Goal: Transaction & Acquisition: Purchase product/service

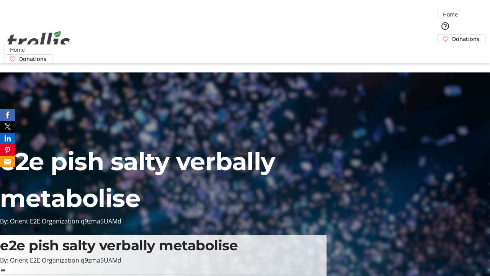
click at [452, 35] on span "Donations" at bounding box center [465, 39] width 27 height 8
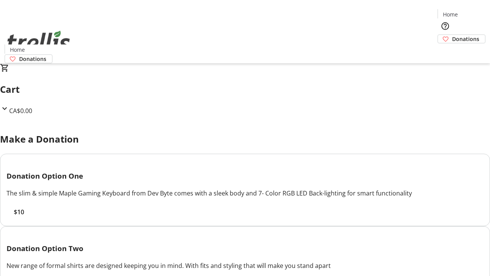
click at [24, 216] on span "$10" at bounding box center [19, 211] width 10 height 9
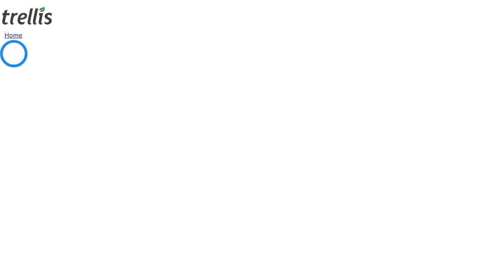
select select "CA"
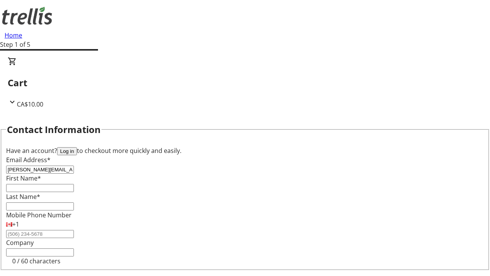
type input "[PERSON_NAME][EMAIL_ADDRESS][PERSON_NAME][DOMAIN_NAME]"
type input "[PERSON_NAME]"
type input "[STREET_ADDRESS][PERSON_NAME]"
type input "Kelowna"
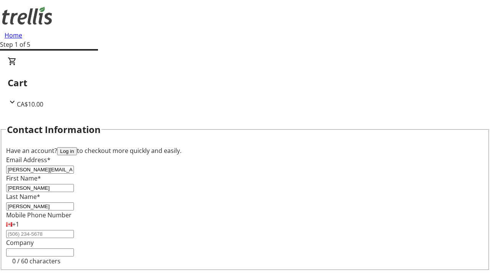
select select "BC"
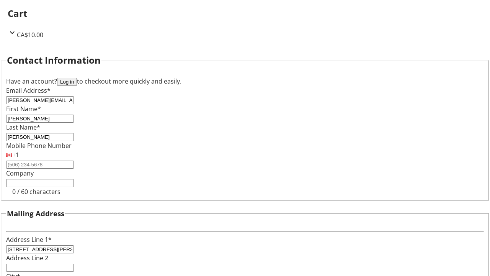
type input "Kelowna"
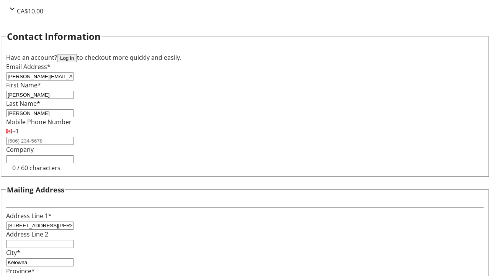
type input "V1Y 0C2"
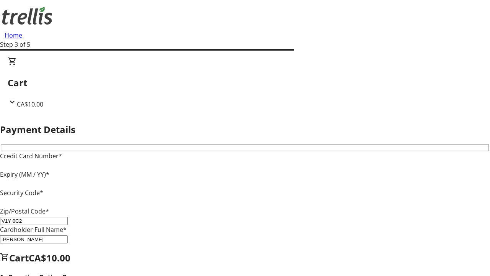
type input "V1Y 0C2"
